Goal: Communication & Community: Share content

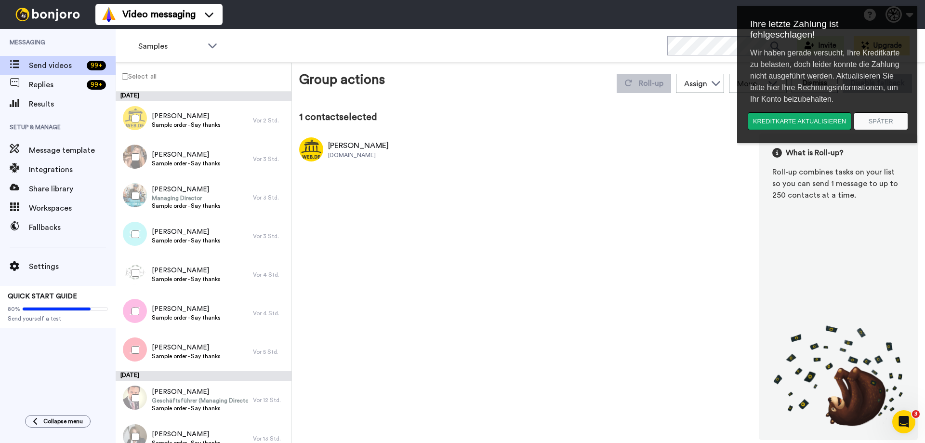
click at [131, 79] on label "Select all" at bounding box center [136, 76] width 40 height 12
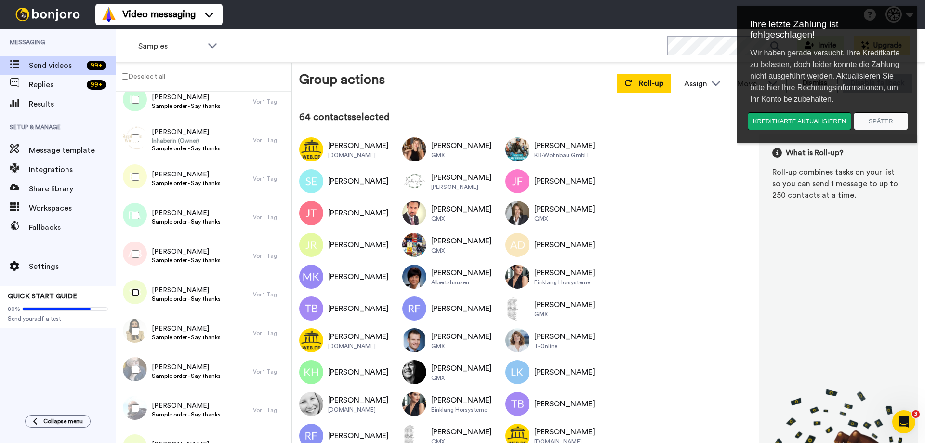
scroll to position [2697, 0]
click at [140, 332] on div at bounding box center [133, 331] width 35 height 34
click at [134, 365] on div at bounding box center [133, 369] width 35 height 34
click at [135, 411] on div at bounding box center [133, 408] width 35 height 34
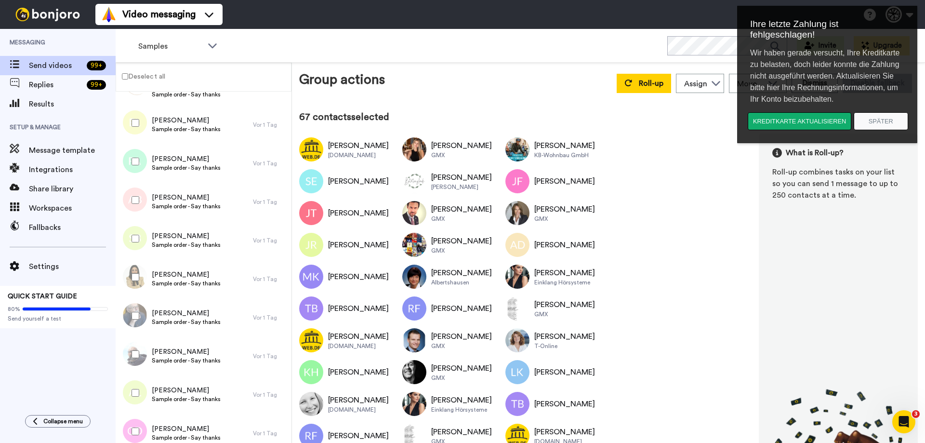
scroll to position [2793, 0]
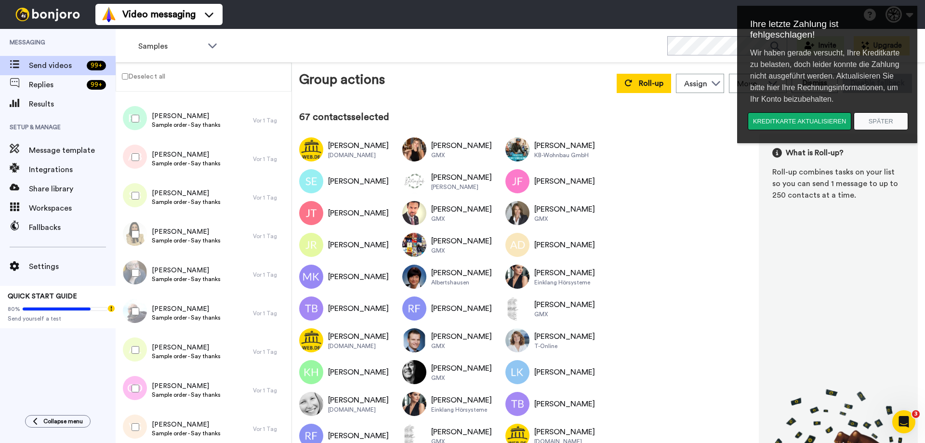
click at [138, 354] on div at bounding box center [133, 350] width 35 height 34
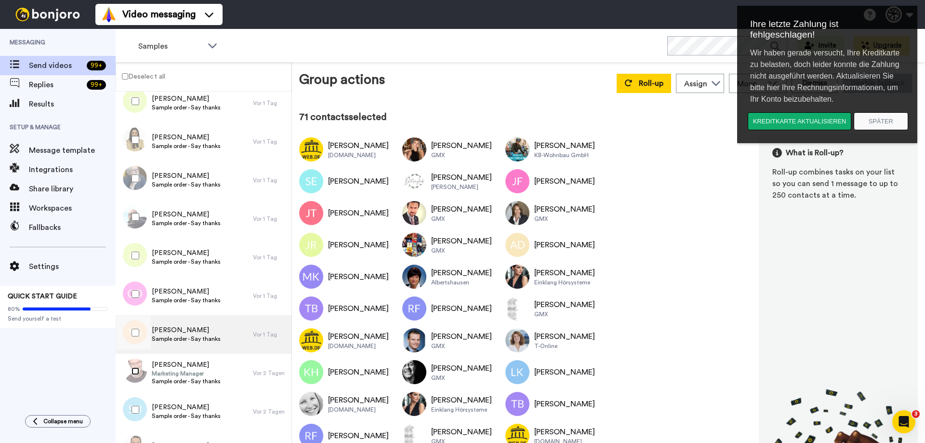
scroll to position [2938, 0]
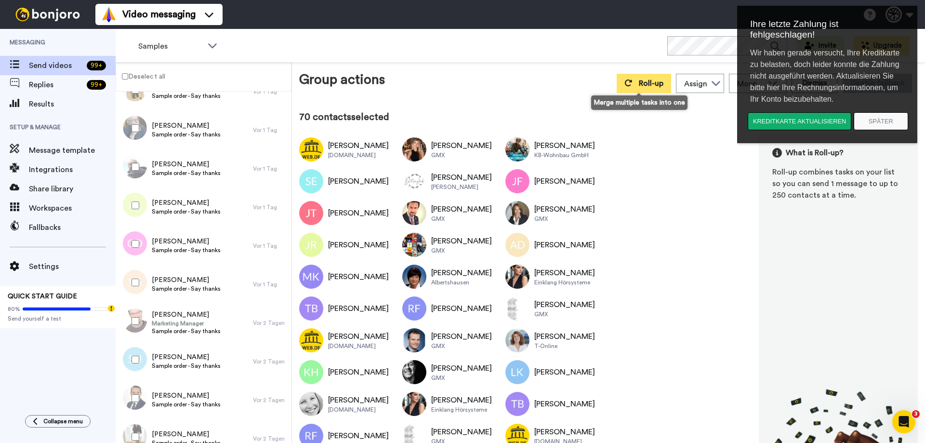
click at [650, 74] on button "Roll-up" at bounding box center [643, 83] width 54 height 19
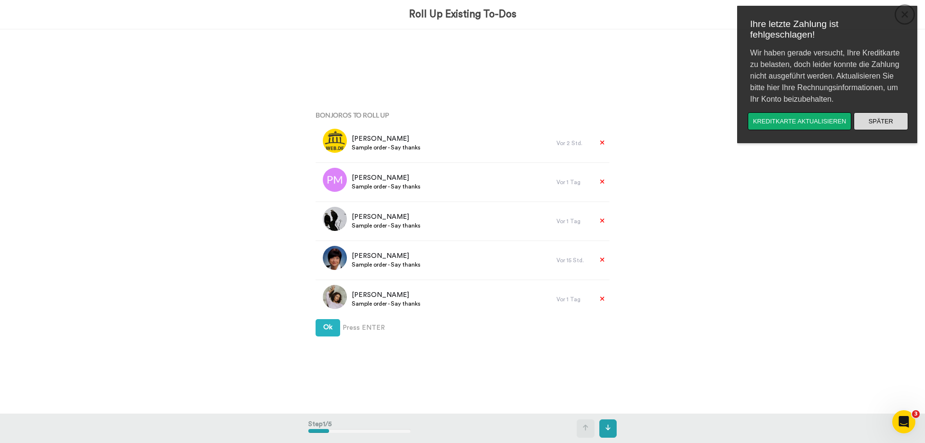
click at [879, 124] on button "Später" at bounding box center [880, 121] width 54 height 18
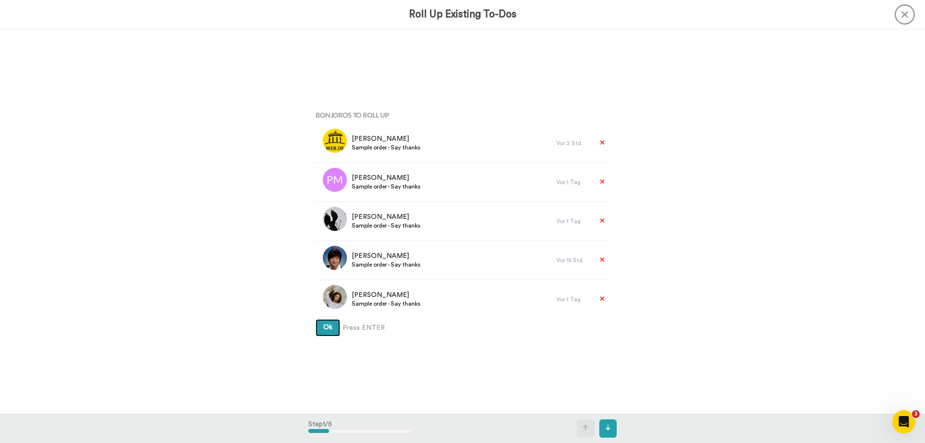
click at [328, 332] on button "Ok" at bounding box center [327, 327] width 25 height 17
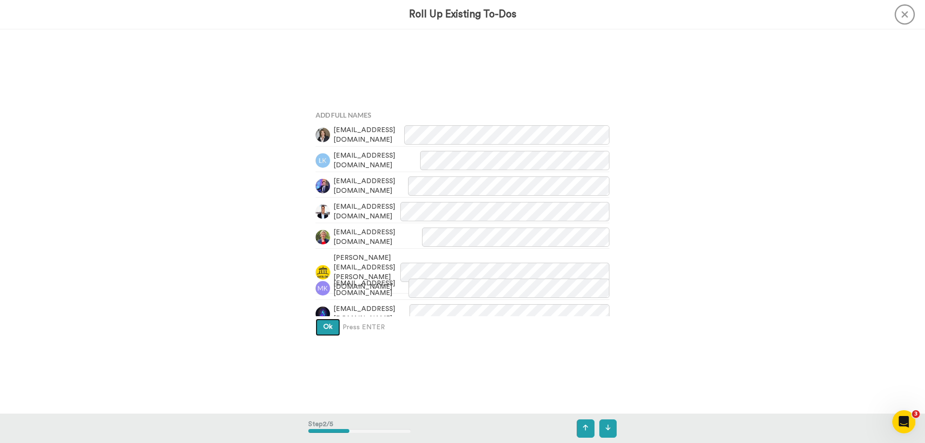
click at [329, 335] on button "Ok" at bounding box center [327, 326] width 25 height 17
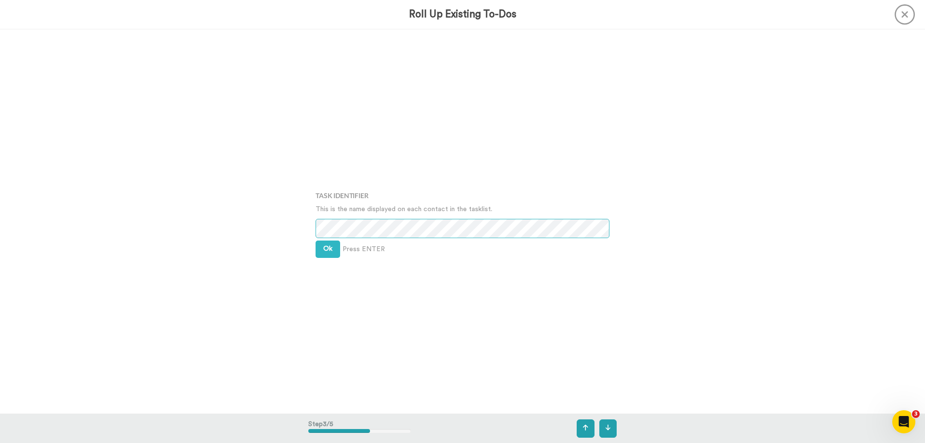
scroll to position [768, 0]
click at [323, 246] on span "Ok" at bounding box center [327, 247] width 9 height 7
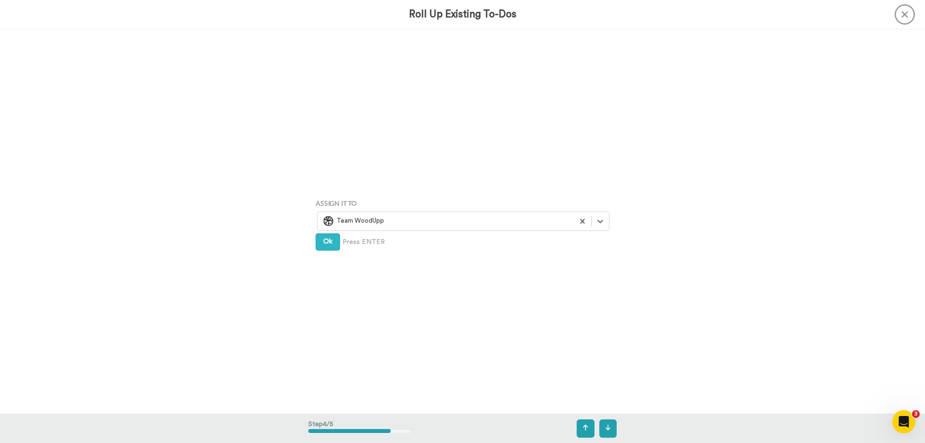
scroll to position [1152, 0]
click at [323, 249] on div "Assign It To Select is focused ,type to refine list, press Down to open the men…" at bounding box center [462, 221] width 308 height 222
click at [324, 239] on span "Ok" at bounding box center [327, 239] width 9 height 7
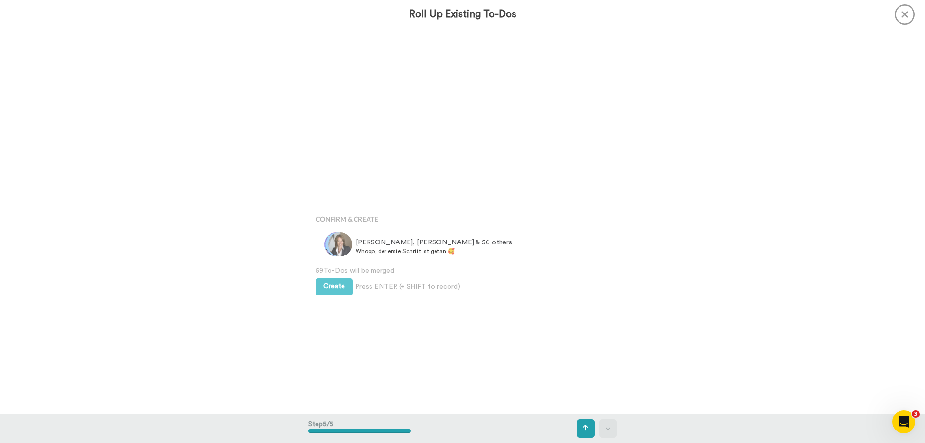
scroll to position [1536, 0]
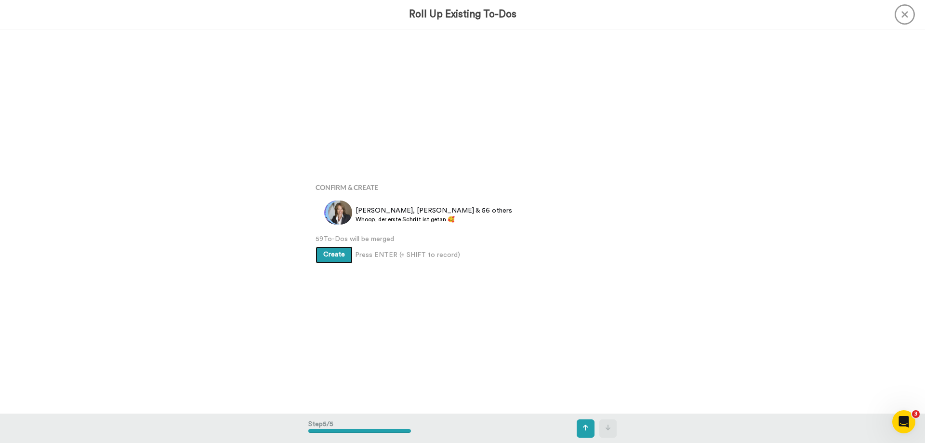
click at [336, 254] on span "Create" at bounding box center [334, 254] width 22 height 7
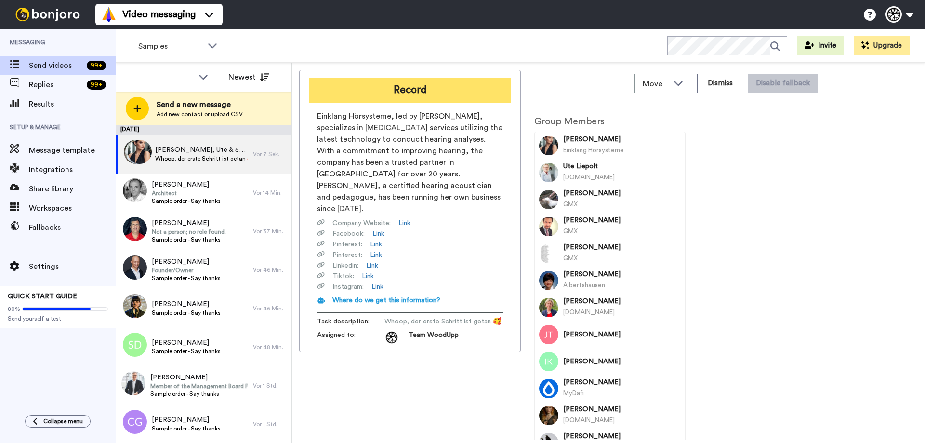
click at [451, 84] on button "Record" at bounding box center [409, 90] width 201 height 25
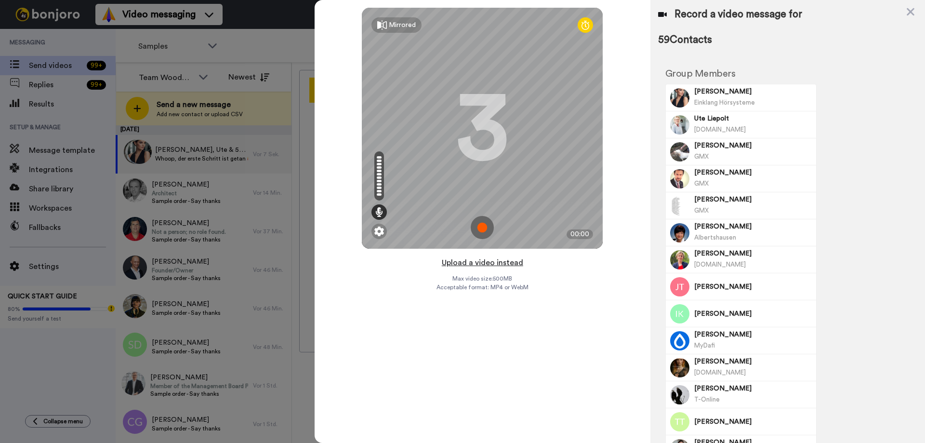
click at [496, 261] on button "Upload a video instead" at bounding box center [482, 262] width 87 height 13
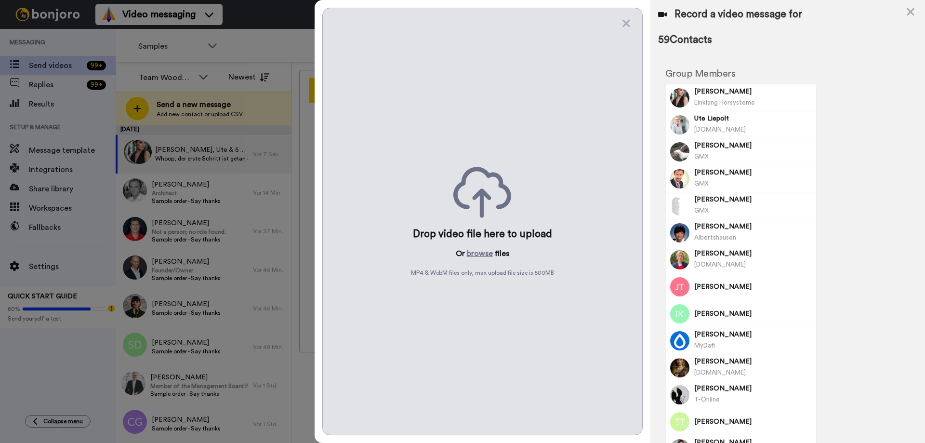
click at [466, 251] on p "Or browse files" at bounding box center [482, 254] width 53 height 12
click at [475, 251] on button "browse" at bounding box center [480, 254] width 26 height 12
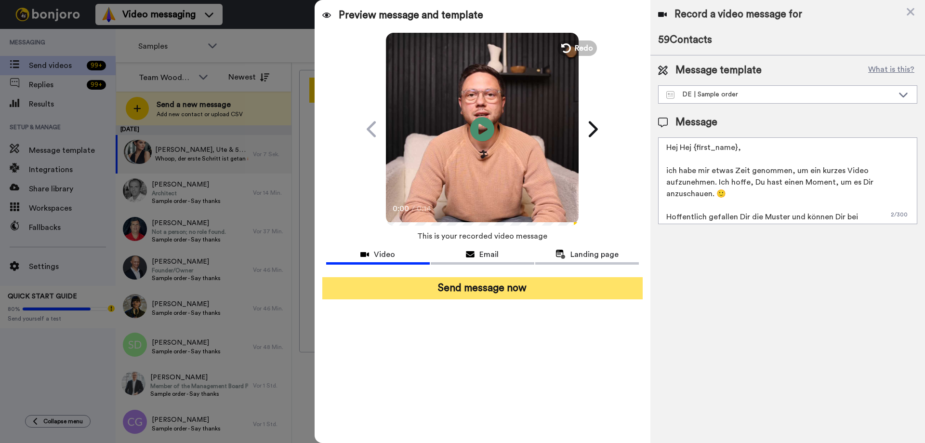
click at [507, 282] on button "Send message now" at bounding box center [482, 288] width 320 height 22
